Goal: Transaction & Acquisition: Register for event/course

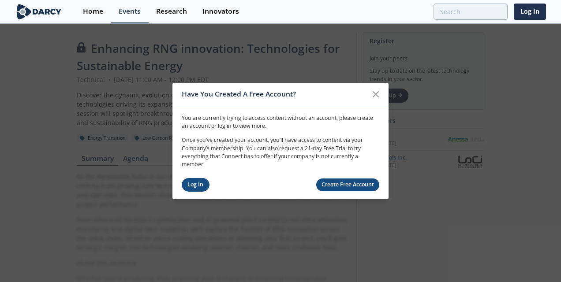
click at [190, 180] on link "Log In" at bounding box center [196, 185] width 28 height 14
click at [373, 95] on icon at bounding box center [375, 94] width 11 height 11
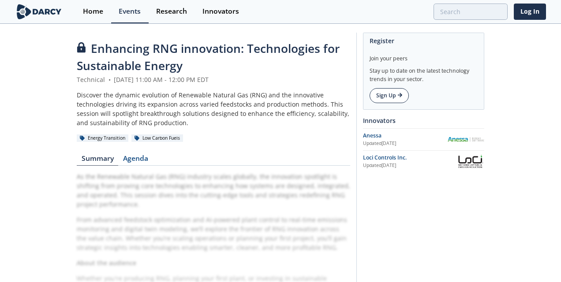
click at [391, 101] on link "Sign Up" at bounding box center [388, 95] width 39 height 15
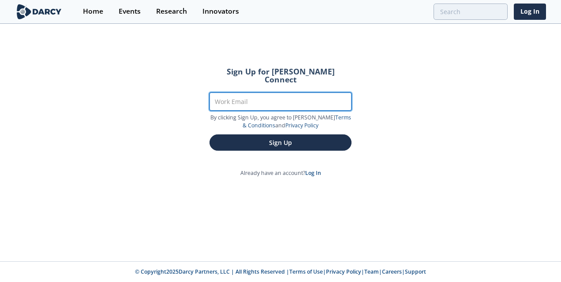
click at [290, 97] on input "Work Email" at bounding box center [280, 102] width 142 height 18
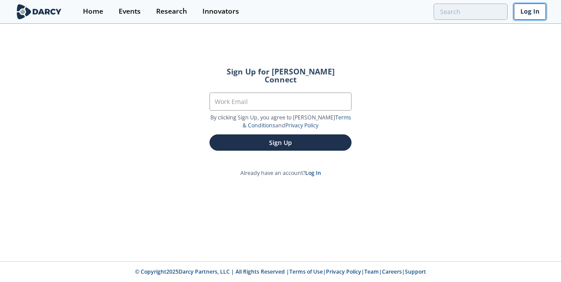
drag, startPoint x: 290, startPoint y: 96, endPoint x: 517, endPoint y: 14, distance: 241.5
click at [517, 14] on link "Log In" at bounding box center [530, 12] width 32 height 16
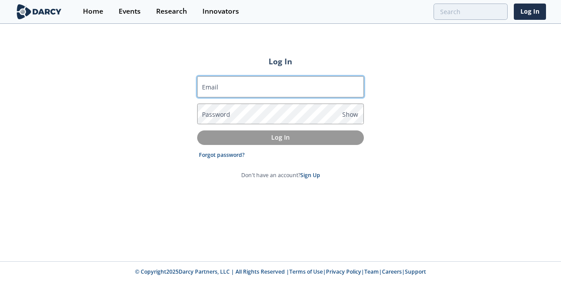
click at [323, 92] on input "Email" at bounding box center [280, 86] width 167 height 21
click at [238, 150] on form "Email Password Show Log In Forgot password? Don't have an account? Sign Up" at bounding box center [280, 127] width 167 height 103
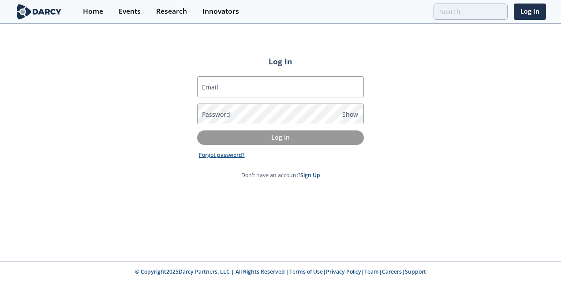
click at [234, 156] on link "Forgot password?" at bounding box center [222, 155] width 46 height 8
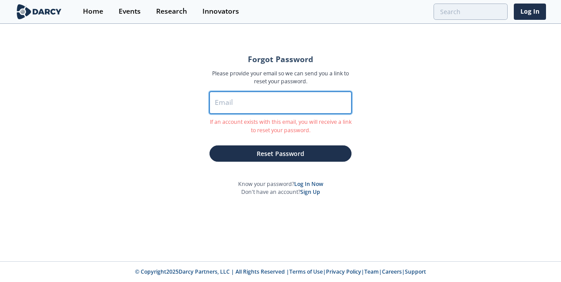
click at [259, 104] on input "Email" at bounding box center [280, 103] width 142 height 22
paste input "[PERSON_NAME][EMAIL_ADDRESS][PERSON_NAME][DOMAIN_NAME]"
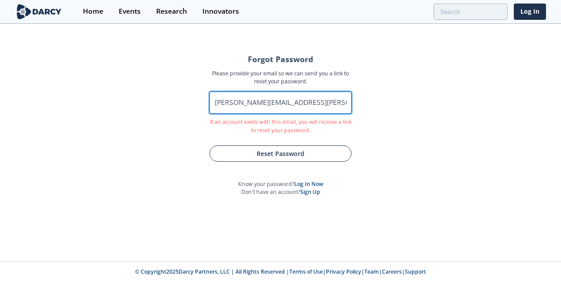
type input "[PERSON_NAME][EMAIL_ADDRESS][PERSON_NAME][DOMAIN_NAME]"
click at [264, 153] on button "Reset Password" at bounding box center [280, 153] width 142 height 16
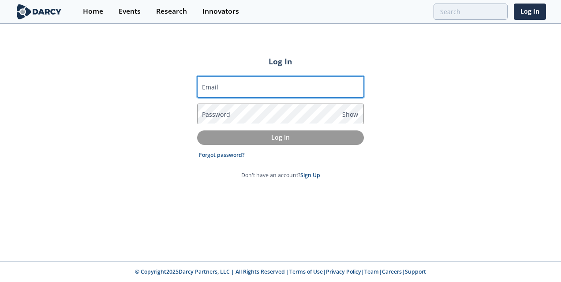
click at [318, 86] on input "Email" at bounding box center [280, 86] width 167 height 21
paste input "[PERSON_NAME][EMAIL_ADDRESS][PERSON_NAME][DOMAIN_NAME]"
type input "[PERSON_NAME][EMAIL_ADDRESS][PERSON_NAME][DOMAIN_NAME]"
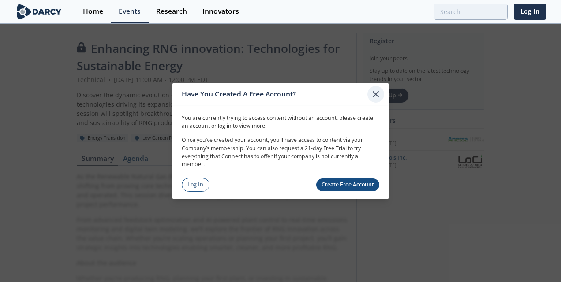
click at [374, 94] on icon at bounding box center [375, 94] width 11 height 11
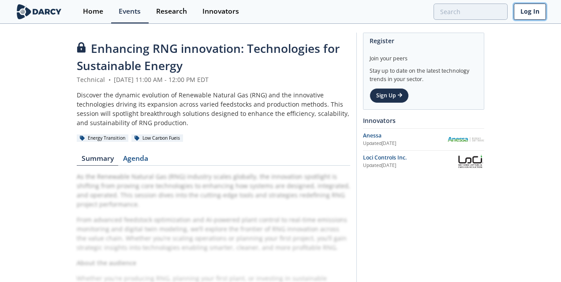
click at [536, 9] on link "Log In" at bounding box center [530, 12] width 32 height 16
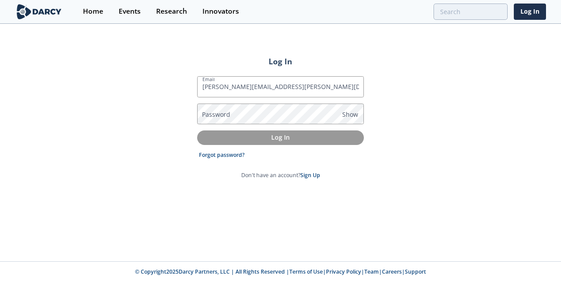
type input "[PERSON_NAME][EMAIL_ADDRESS][PERSON_NAME][DOMAIN_NAME]"
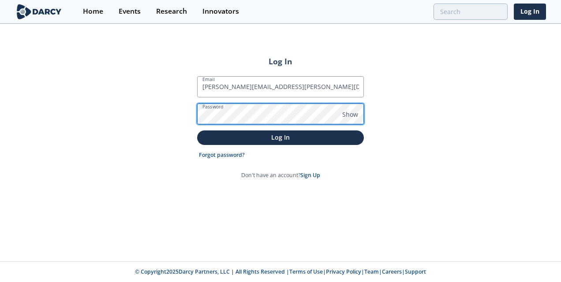
click at [197, 130] on button "Log In" at bounding box center [280, 137] width 167 height 15
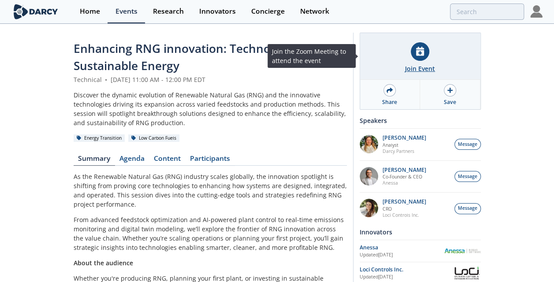
click at [408, 47] on div "Join Event" at bounding box center [420, 56] width 120 height 47
